Goal: Navigation & Orientation: Find specific page/section

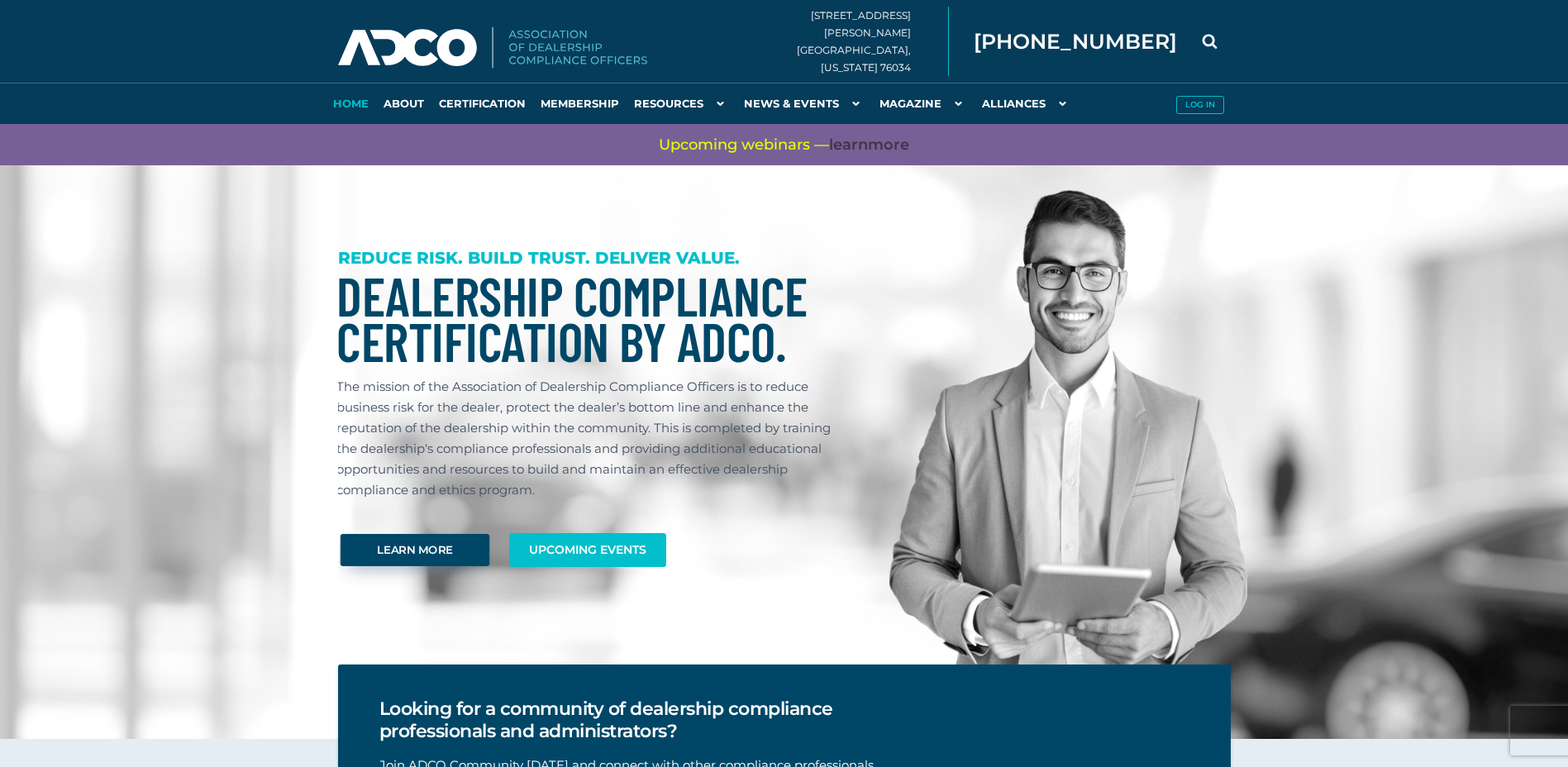
click at [431, 552] on link "Learn More" at bounding box center [414, 551] width 149 height 33
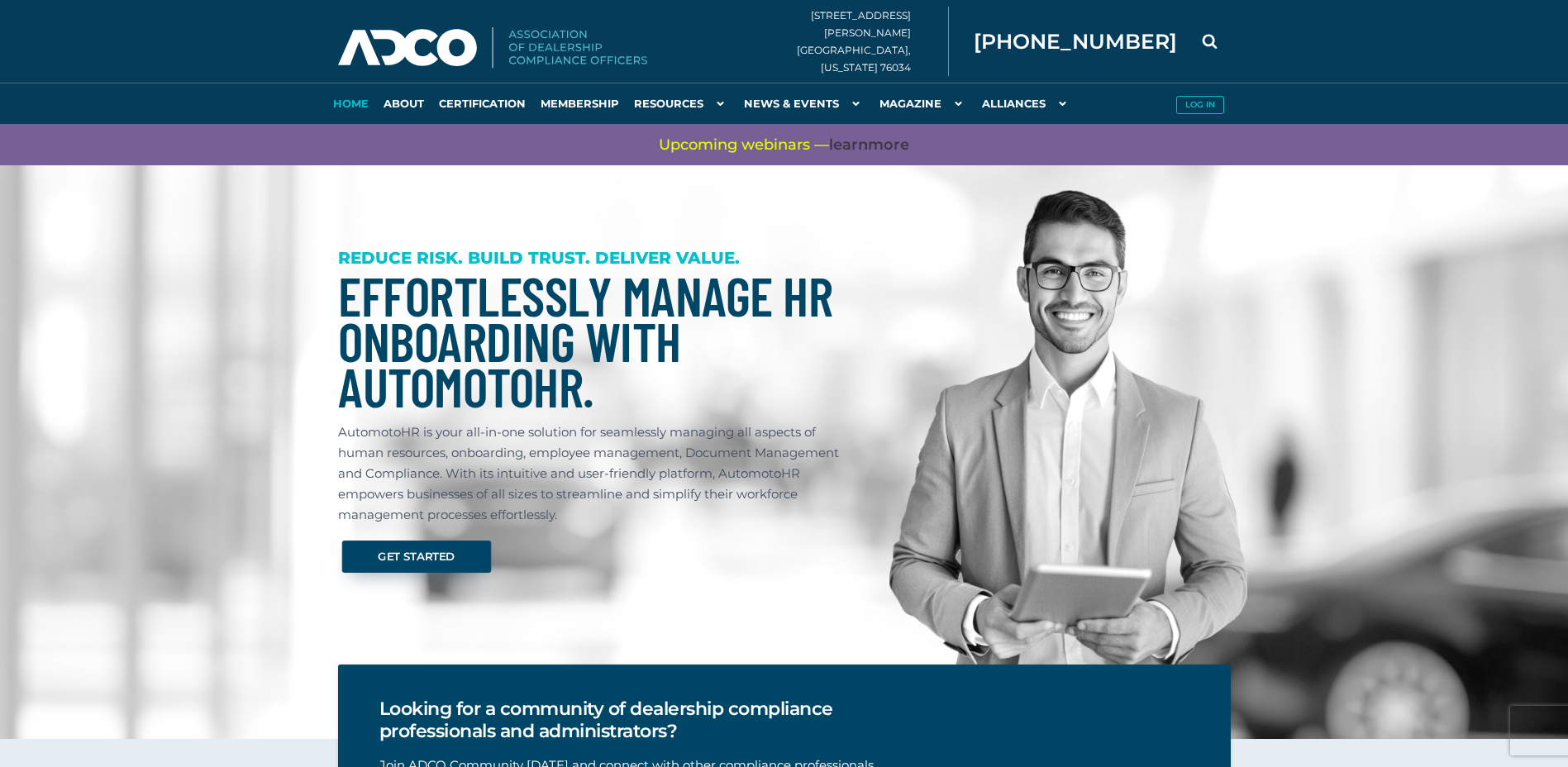
click at [399, 550] on link "Get Started" at bounding box center [416, 557] width 149 height 33
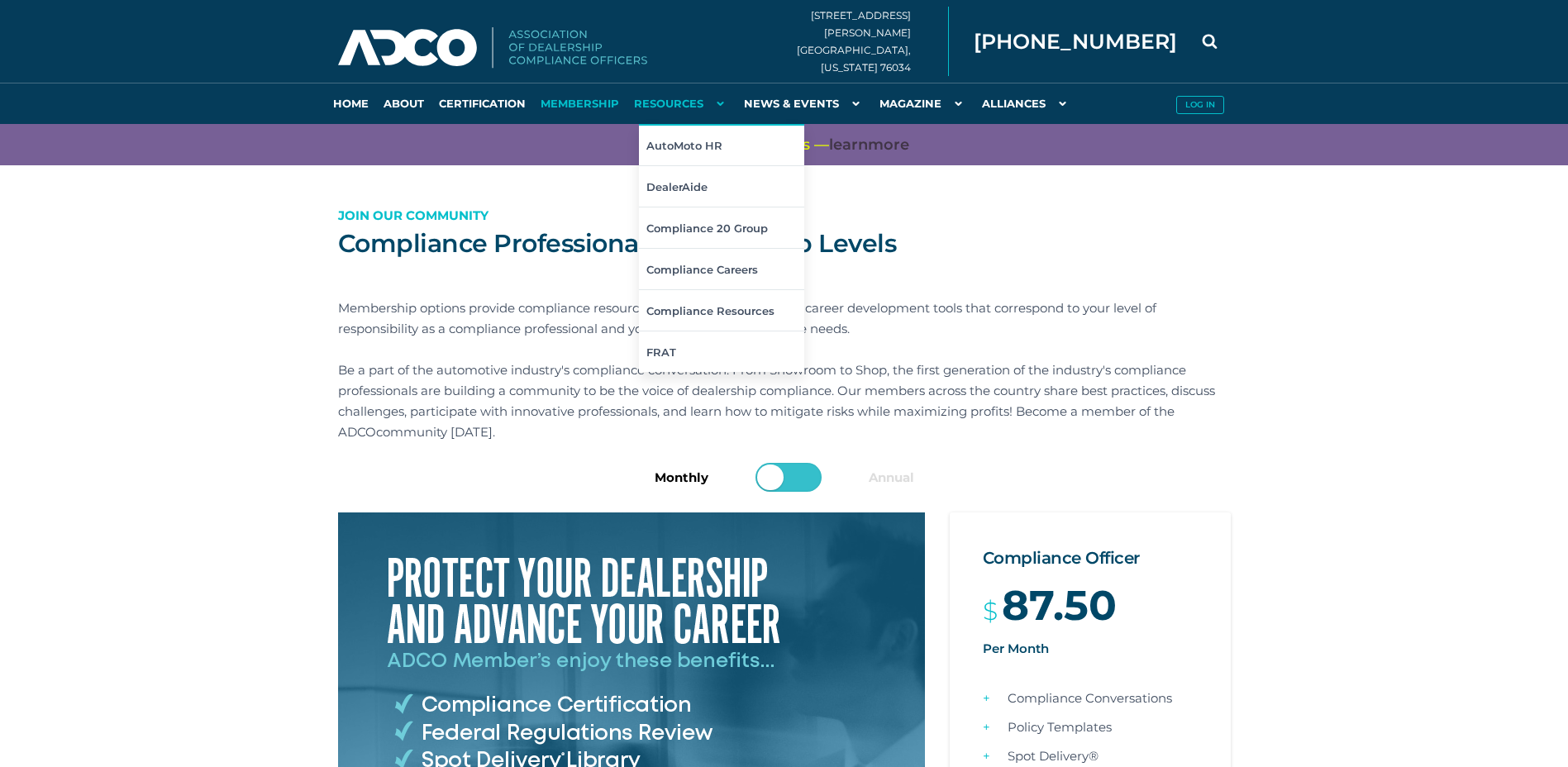
click at [682, 107] on link "Resources" at bounding box center [682, 103] width 110 height 41
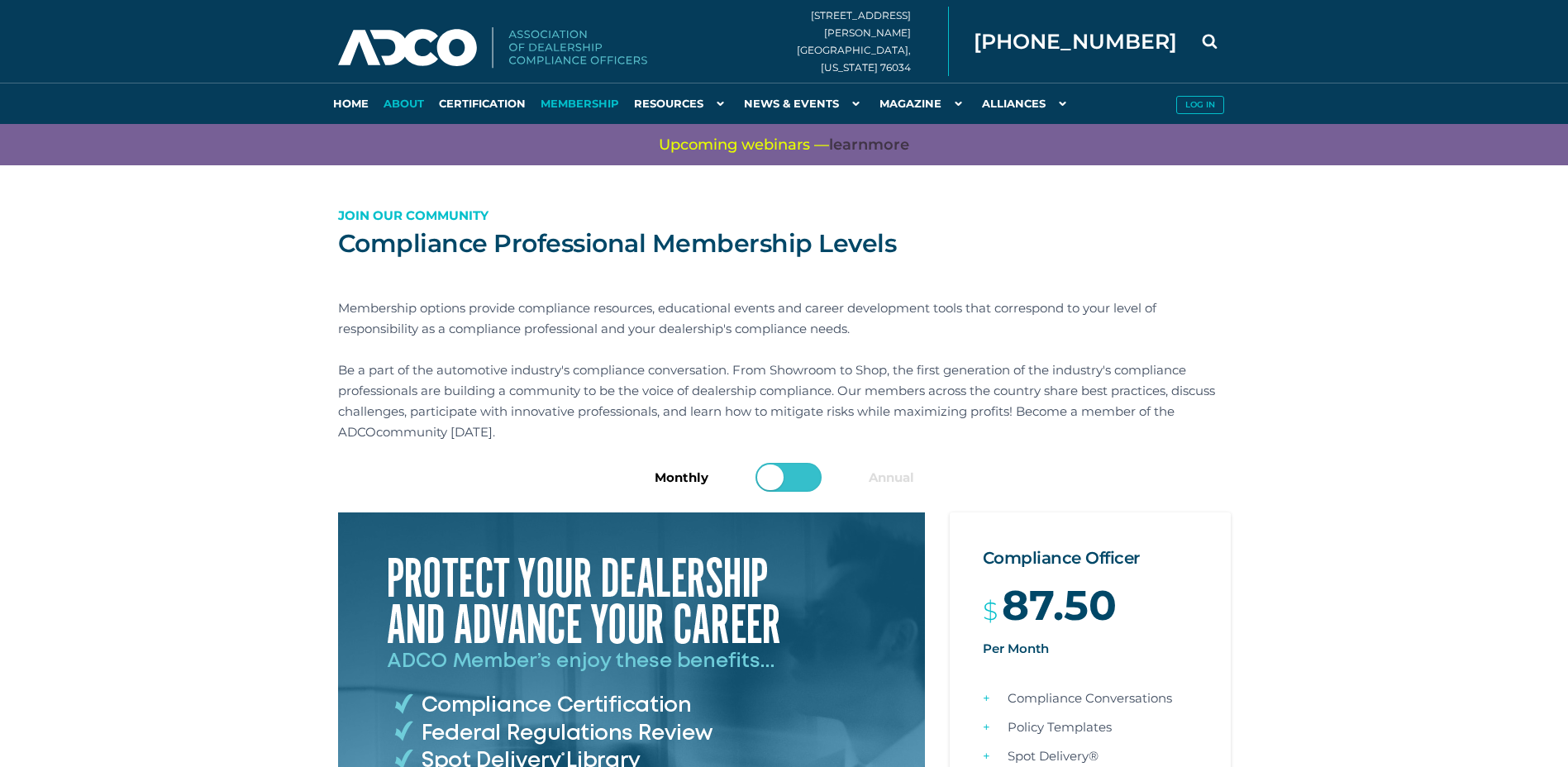
click at [413, 108] on link "About" at bounding box center [404, 103] width 56 height 41
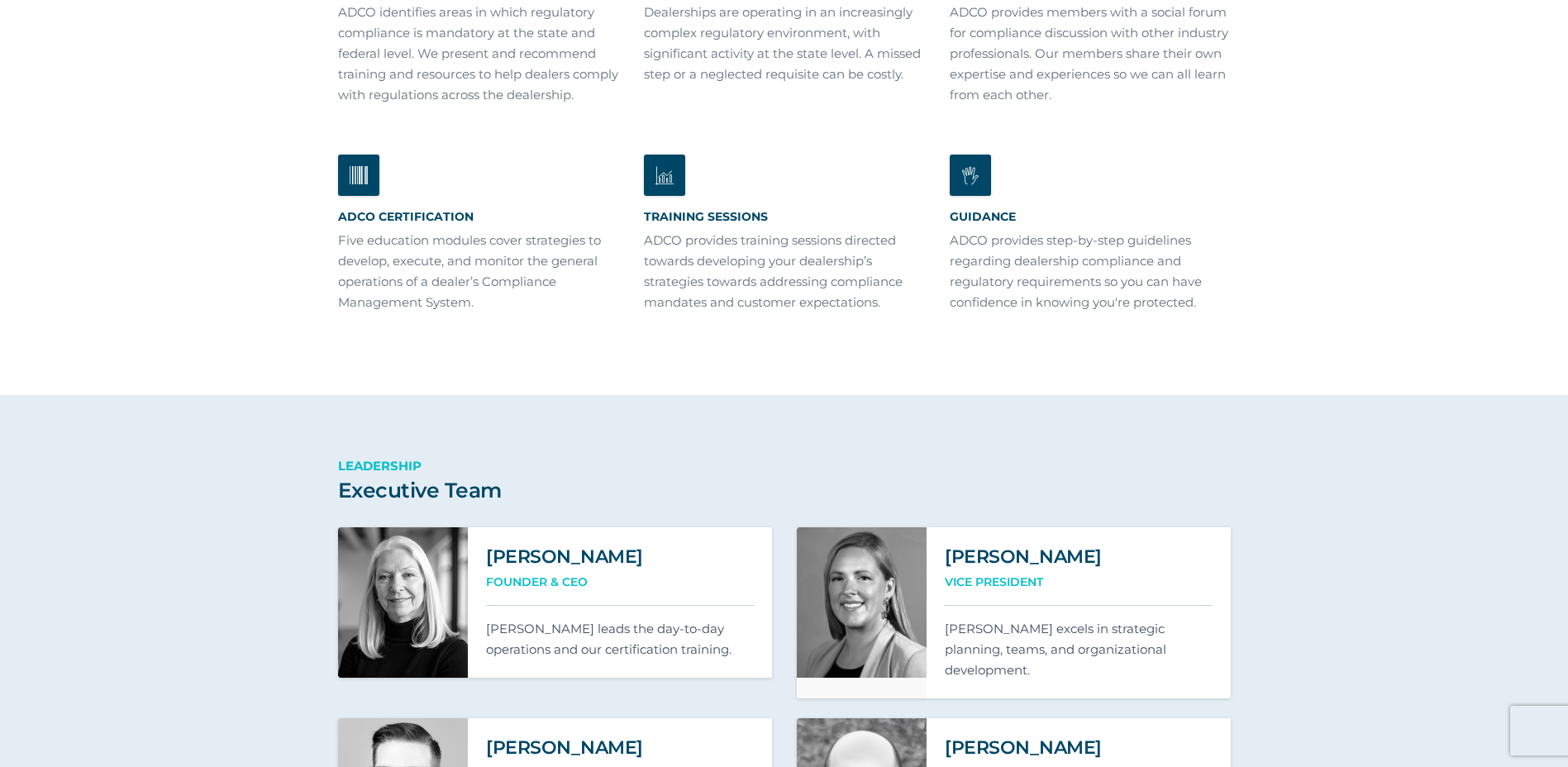
scroll to position [909, 0]
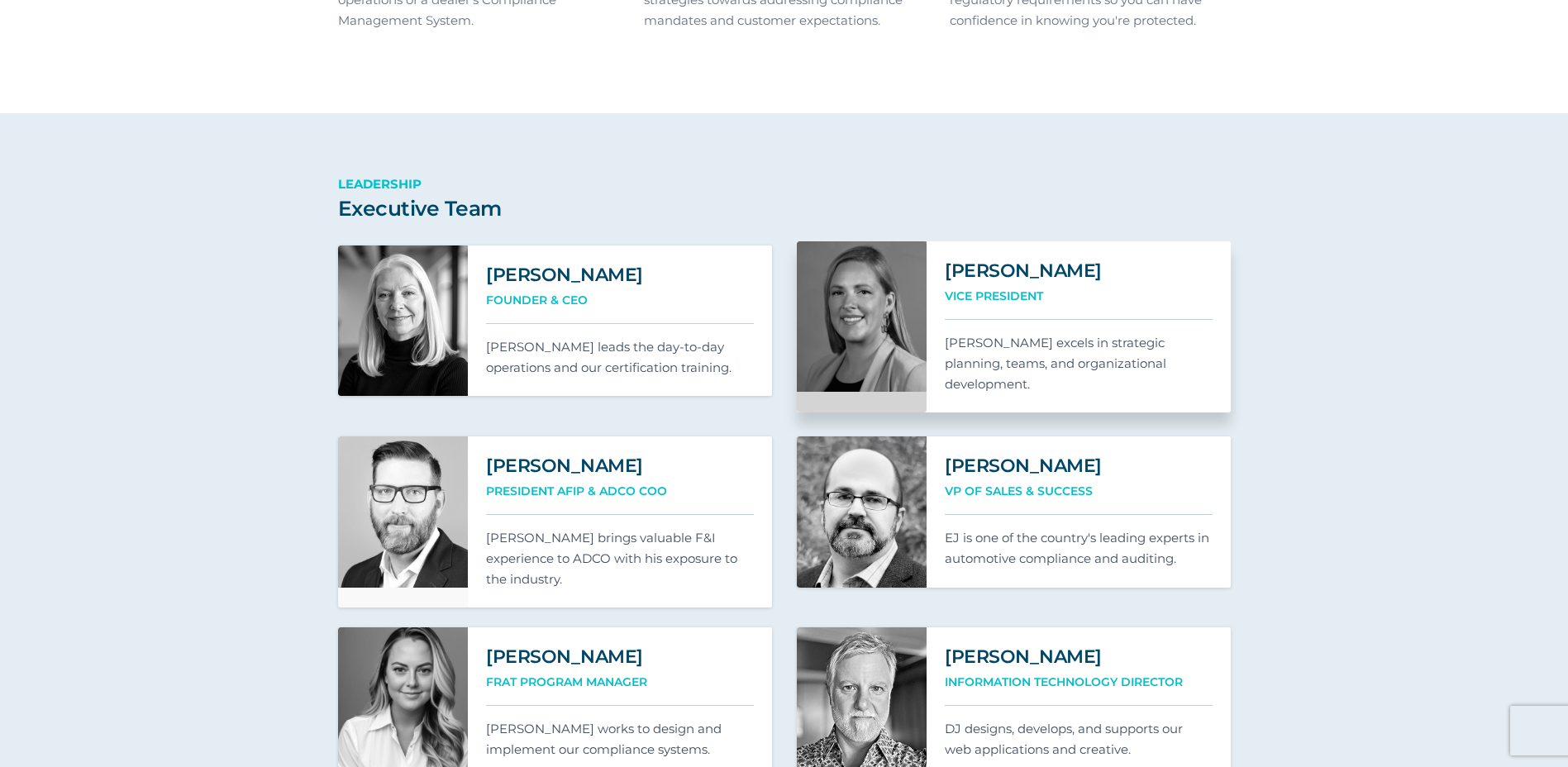
click at [893, 365] on link at bounding box center [862, 326] width 130 height 171
click at [982, 320] on div "Vice President" at bounding box center [1079, 303] width 268 height 34
click at [898, 351] on link at bounding box center [862, 326] width 130 height 171
click at [980, 282] on h2 "Lindsey Sanders" at bounding box center [1079, 271] width 268 height 22
click at [1045, 282] on h2 "Lindsey Sanders" at bounding box center [1079, 271] width 268 height 22
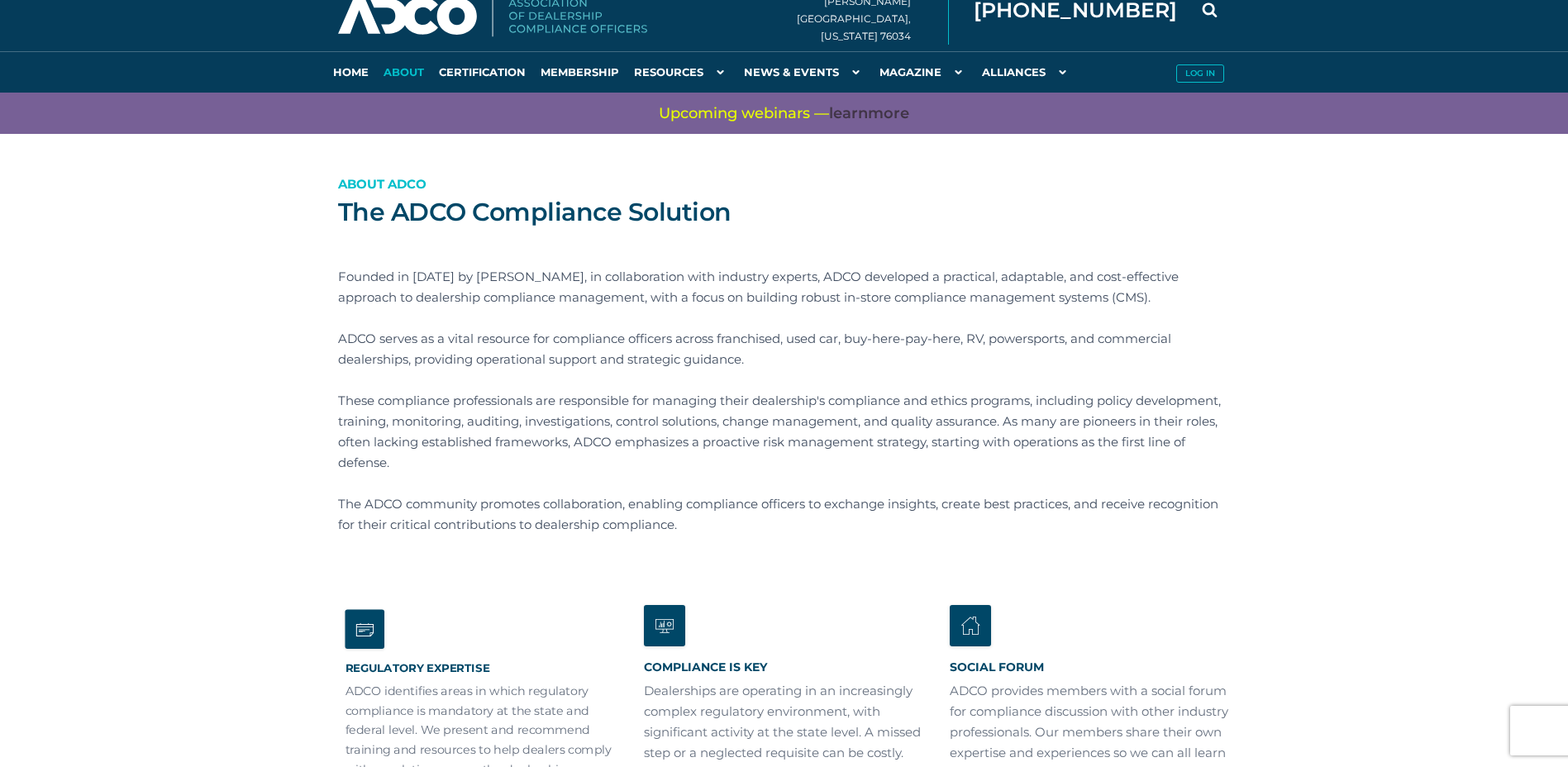
scroll to position [0, 0]
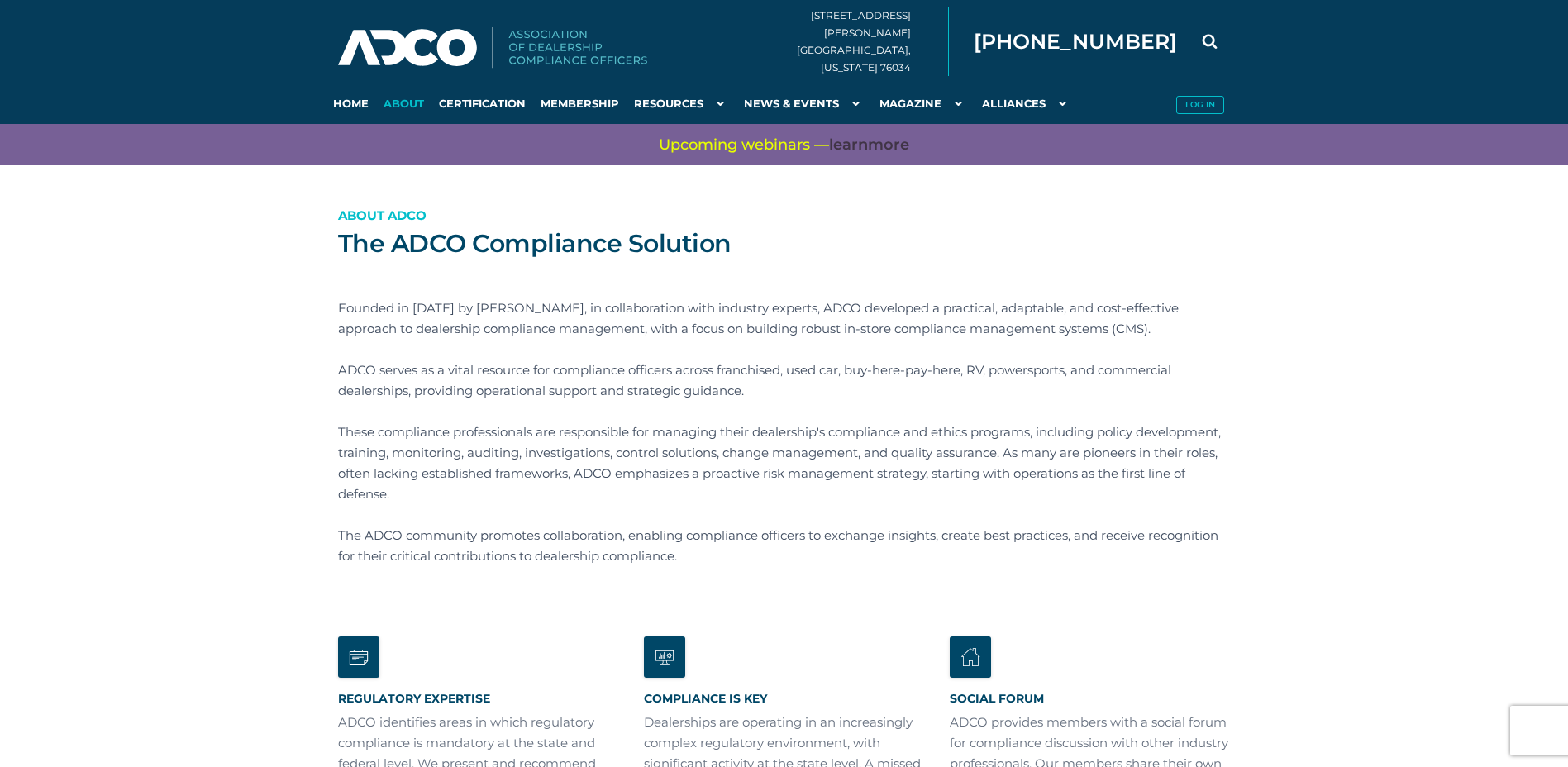
click at [409, 97] on link "About" at bounding box center [404, 103] width 56 height 41
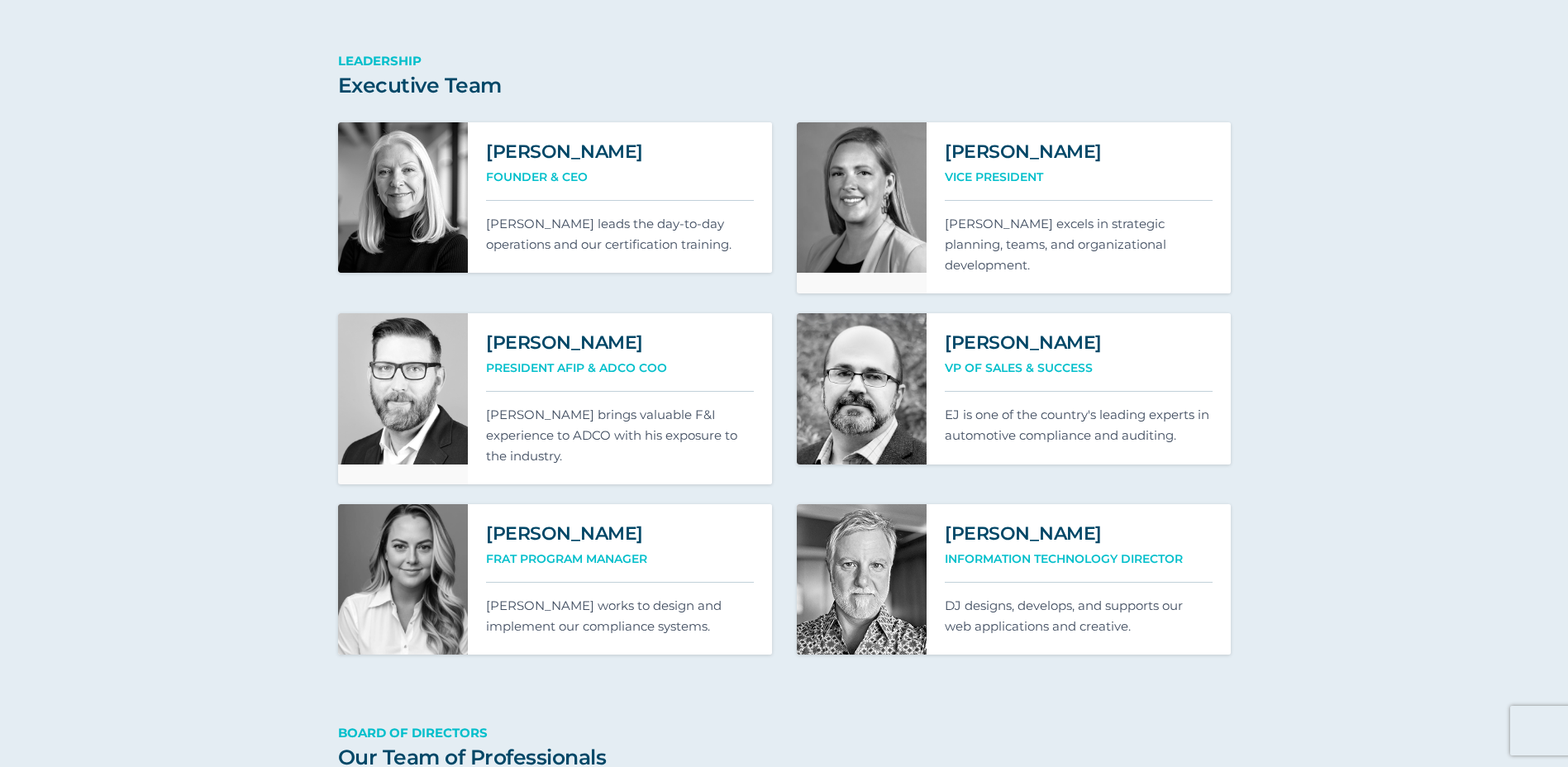
scroll to position [993, 0]
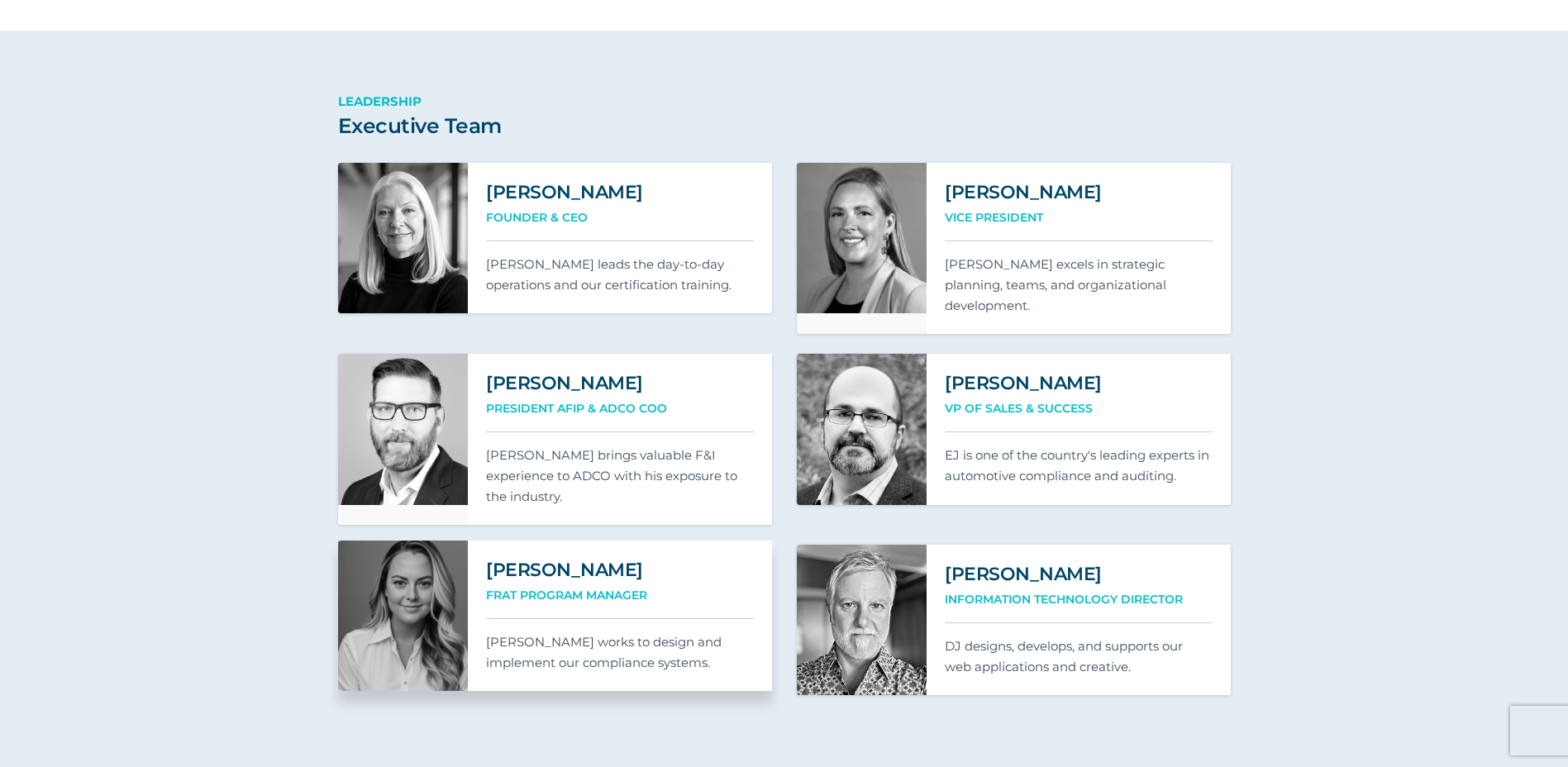
drag, startPoint x: 624, startPoint y: 548, endPoint x: 515, endPoint y: 539, distance: 109.4
click at [498, 559] on h2 "[PERSON_NAME]" at bounding box center [620, 571] width 268 height 22
drag, startPoint x: 577, startPoint y: 552, endPoint x: 618, endPoint y: 553, distance: 41.0
click at [579, 559] on h2 "[PERSON_NAME]" at bounding box center [620, 571] width 268 height 22
click at [624, 559] on h2 "[PERSON_NAME]" at bounding box center [620, 571] width 268 height 22
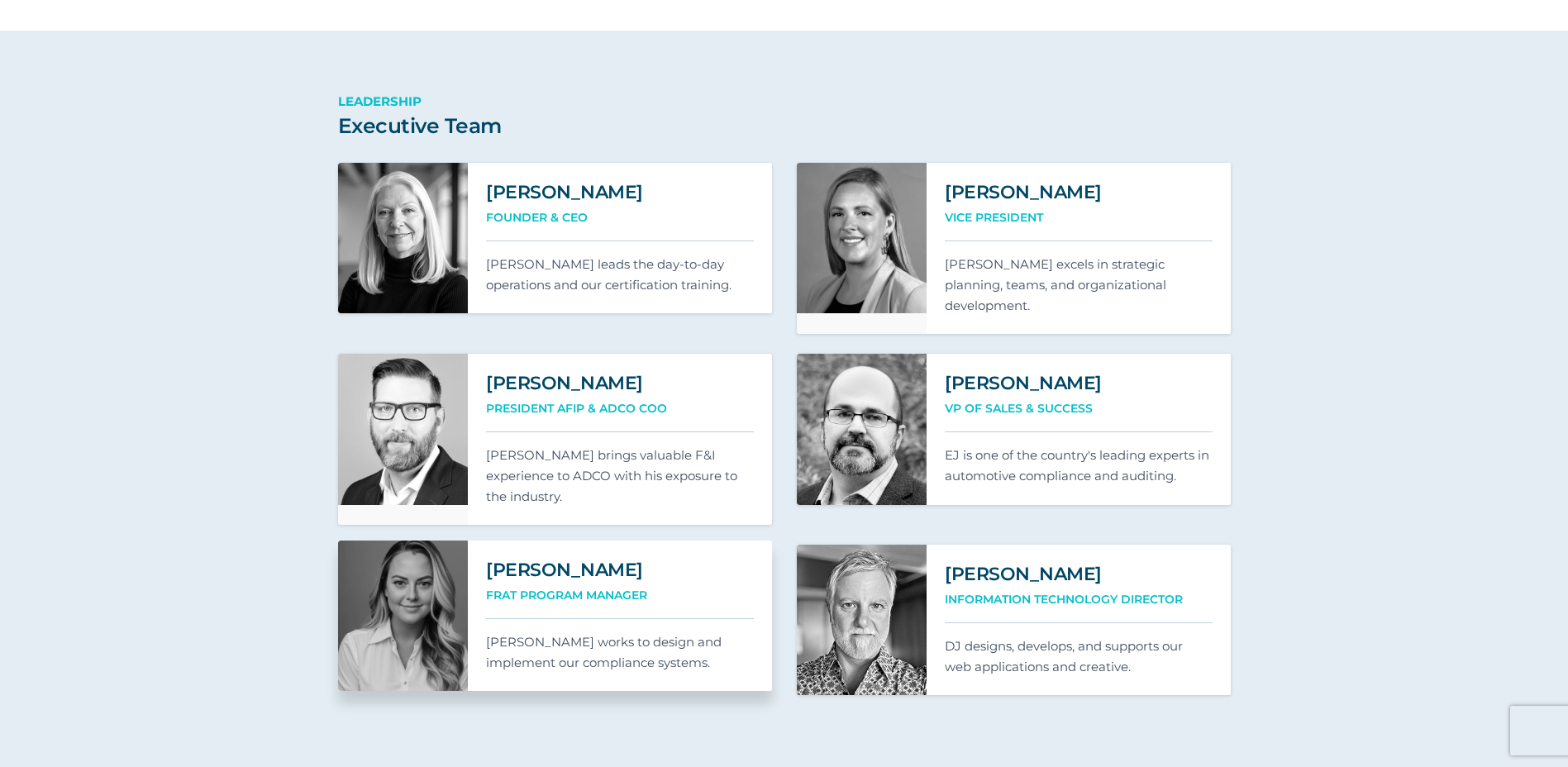
drag, startPoint x: 611, startPoint y: 551, endPoint x: 506, endPoint y: 554, distance: 105.0
click at [492, 559] on h2 "[PERSON_NAME]" at bounding box center [620, 571] width 268 height 22
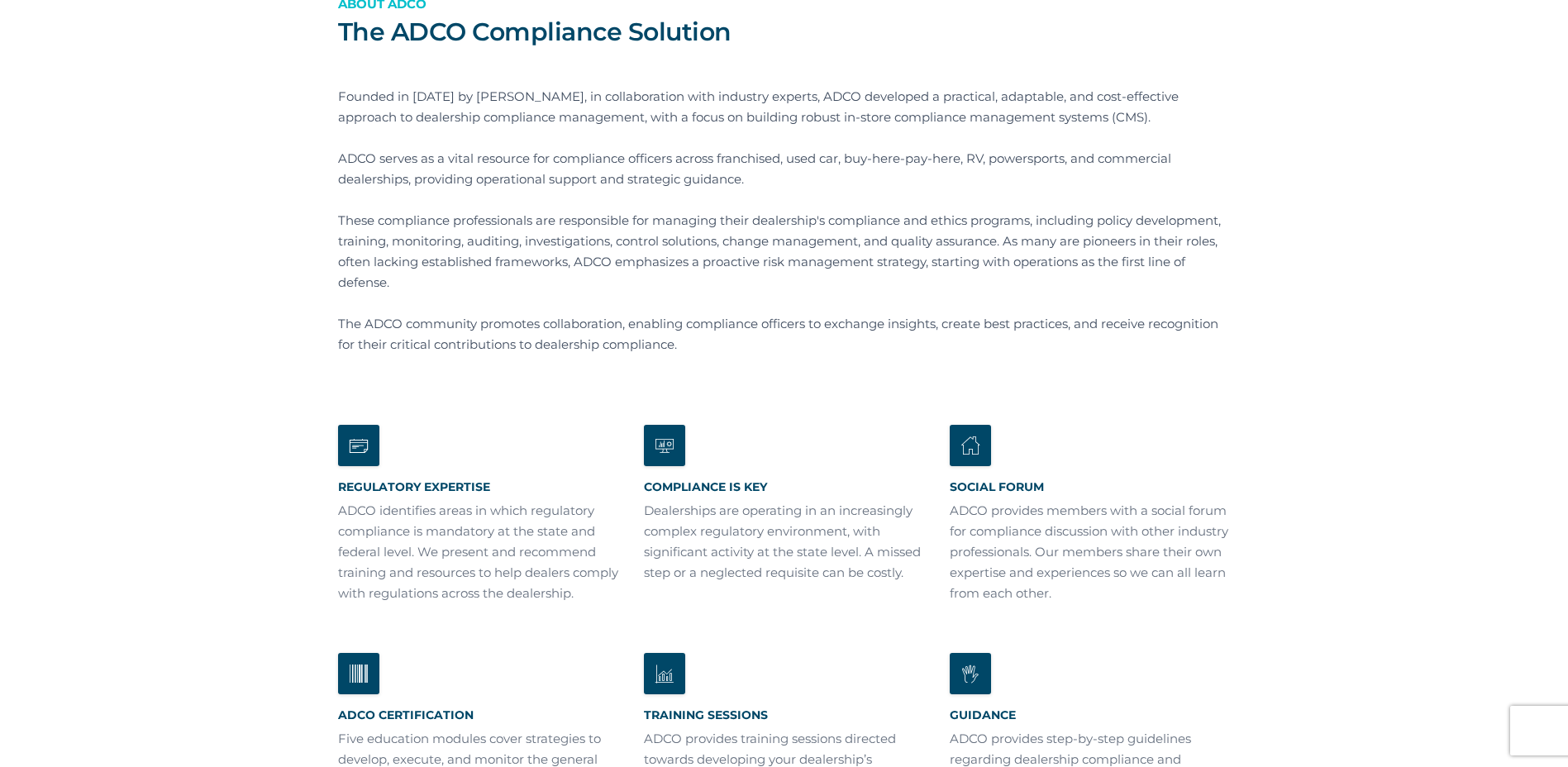
scroll to position [0, 0]
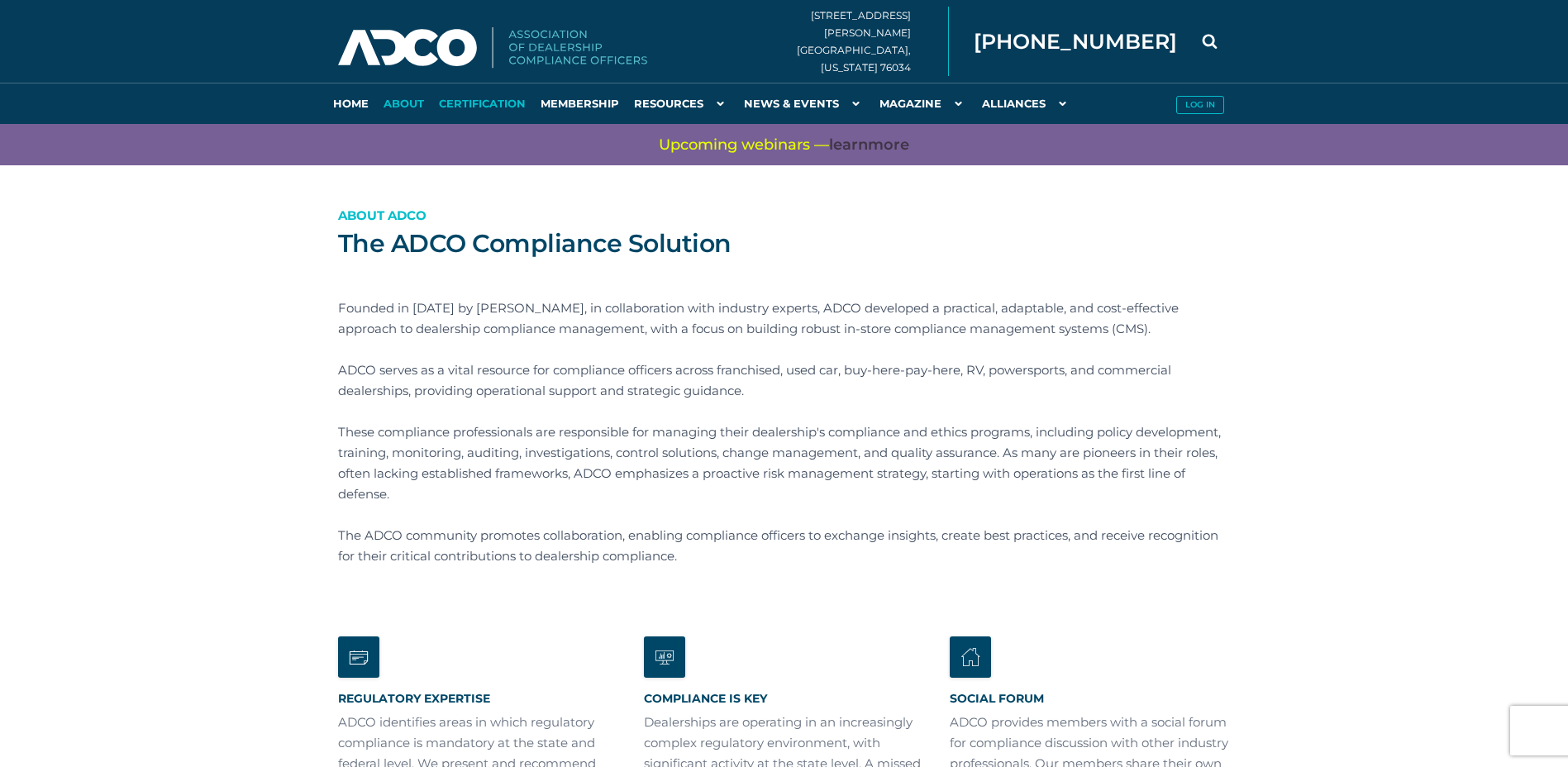
click at [478, 103] on link "Certification" at bounding box center [482, 103] width 102 height 41
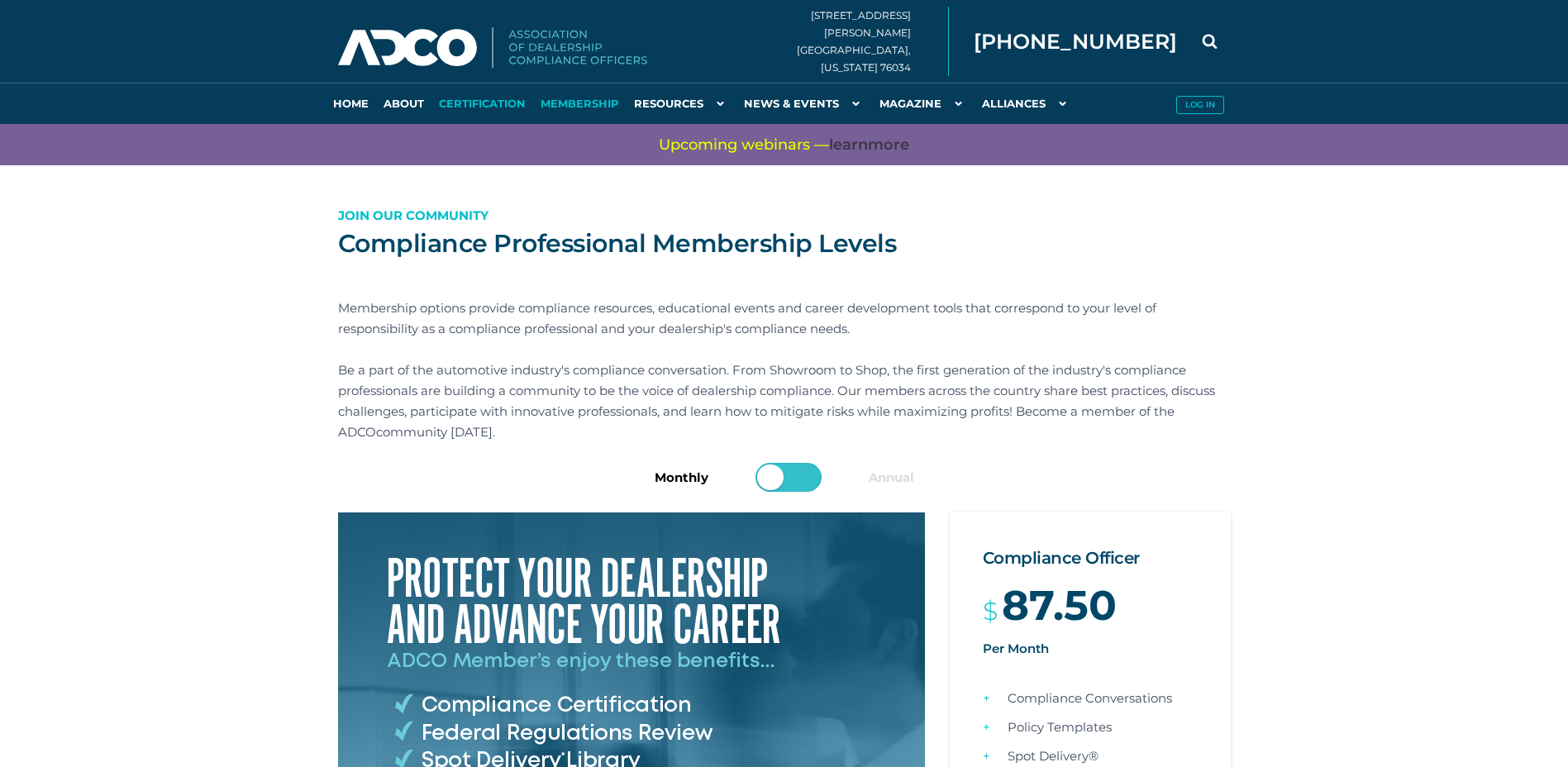
click at [479, 102] on link "Certification" at bounding box center [482, 103] width 102 height 41
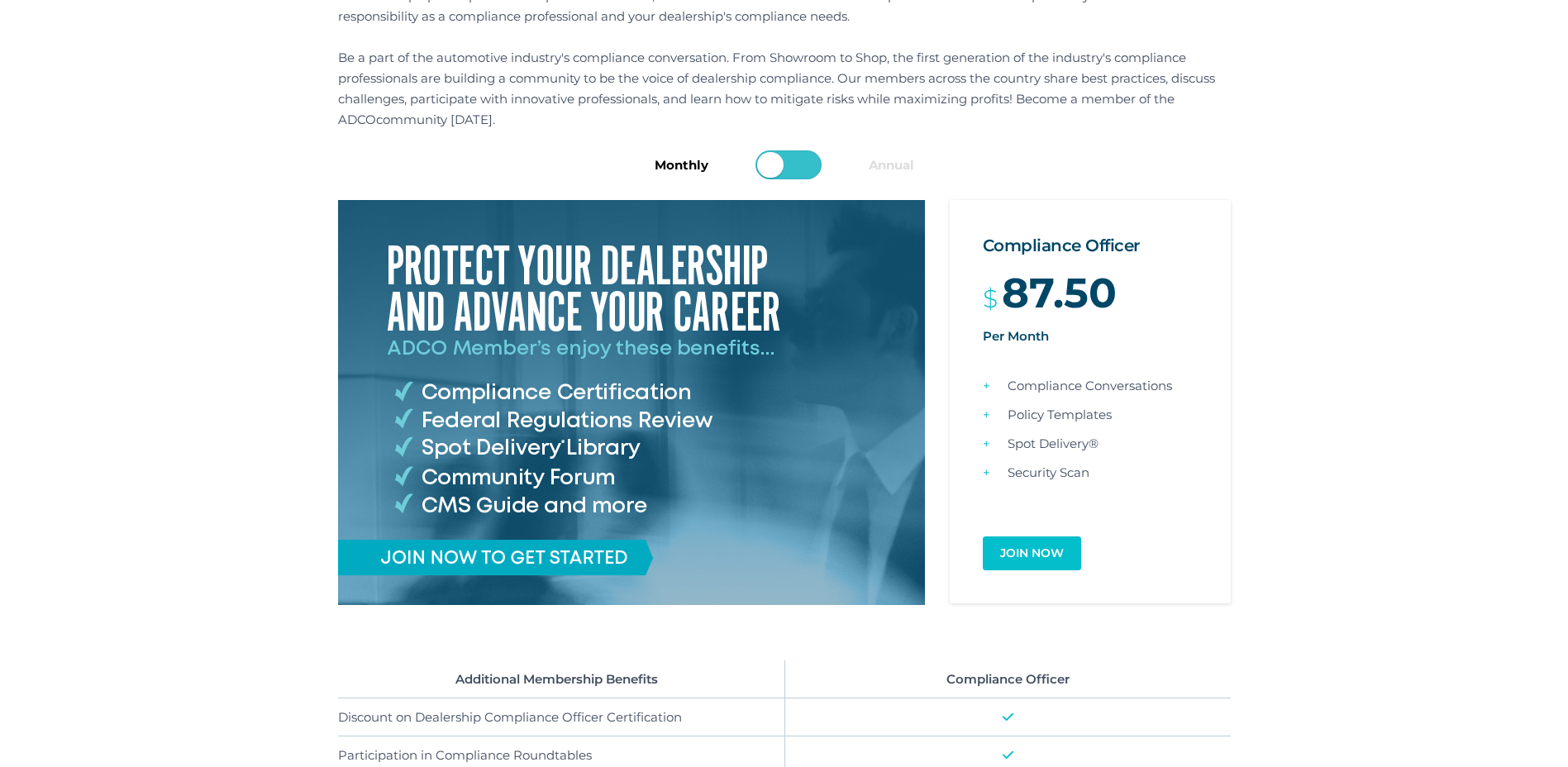
scroll to position [248, 0]
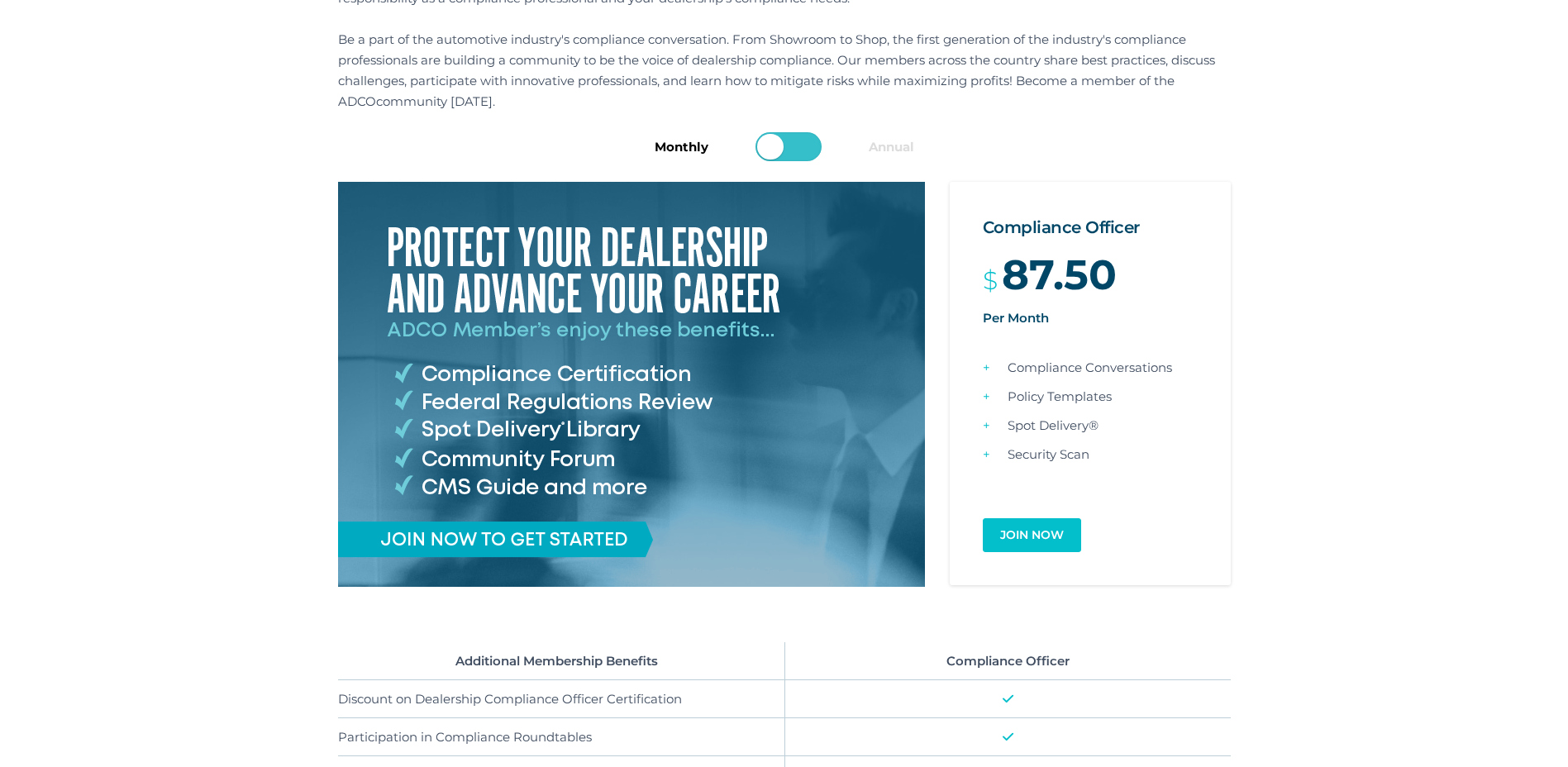
click at [804, 146] on input "checkbox" at bounding box center [792, 149] width 66 height 29
drag, startPoint x: 765, startPoint y: 140, endPoint x: 742, endPoint y: 199, distance: 63.3
click at [764, 140] on input "checkbox" at bounding box center [792, 149] width 66 height 29
checkbox input "false"
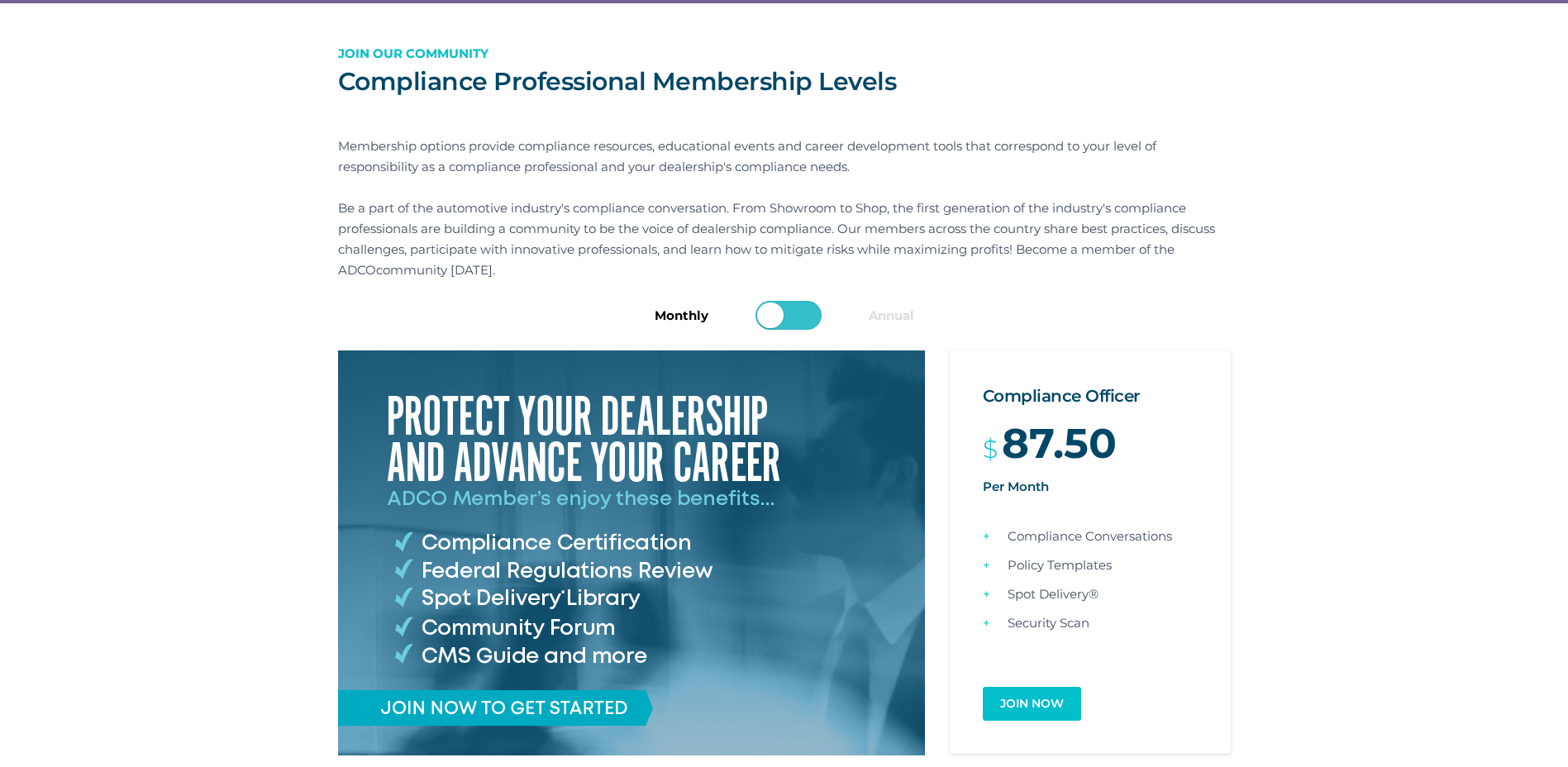
scroll to position [0, 0]
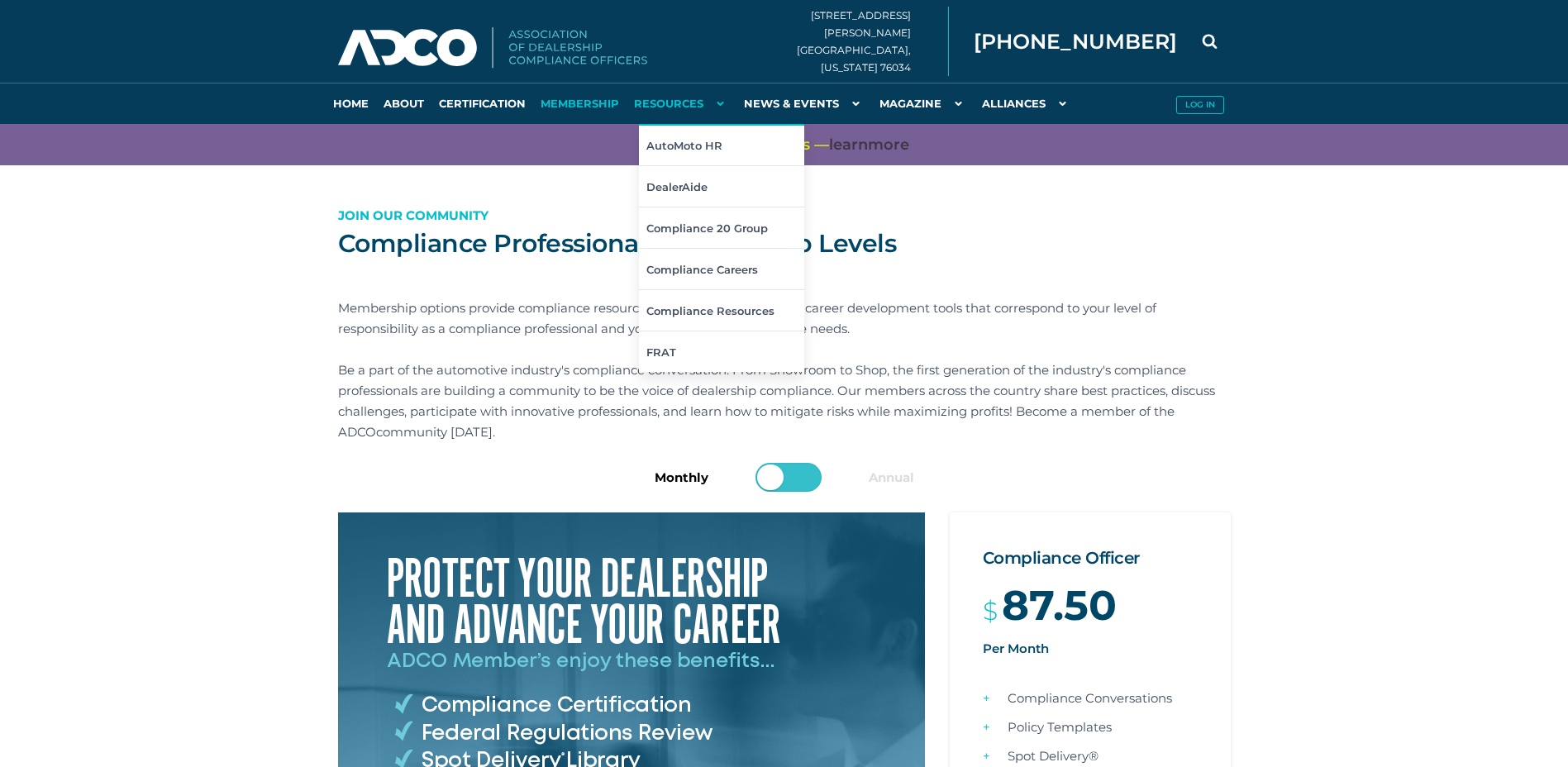
click at [654, 106] on link "Resources" at bounding box center [682, 103] width 110 height 41
click at [664, 345] on link "FRAT" at bounding box center [721, 352] width 166 height 41
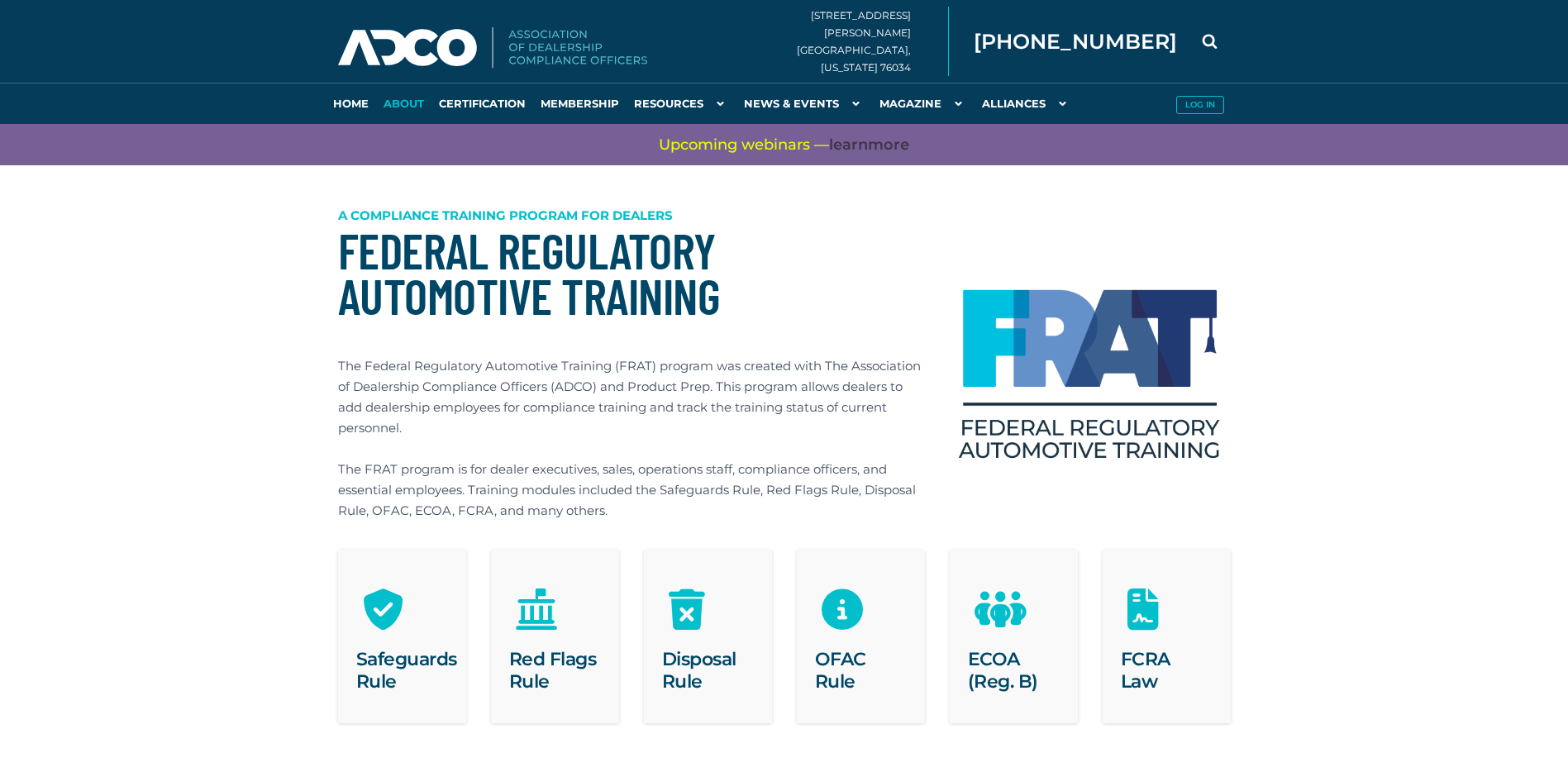
click at [399, 100] on link "About" at bounding box center [404, 103] width 56 height 41
